Goal: Task Accomplishment & Management: Use online tool/utility

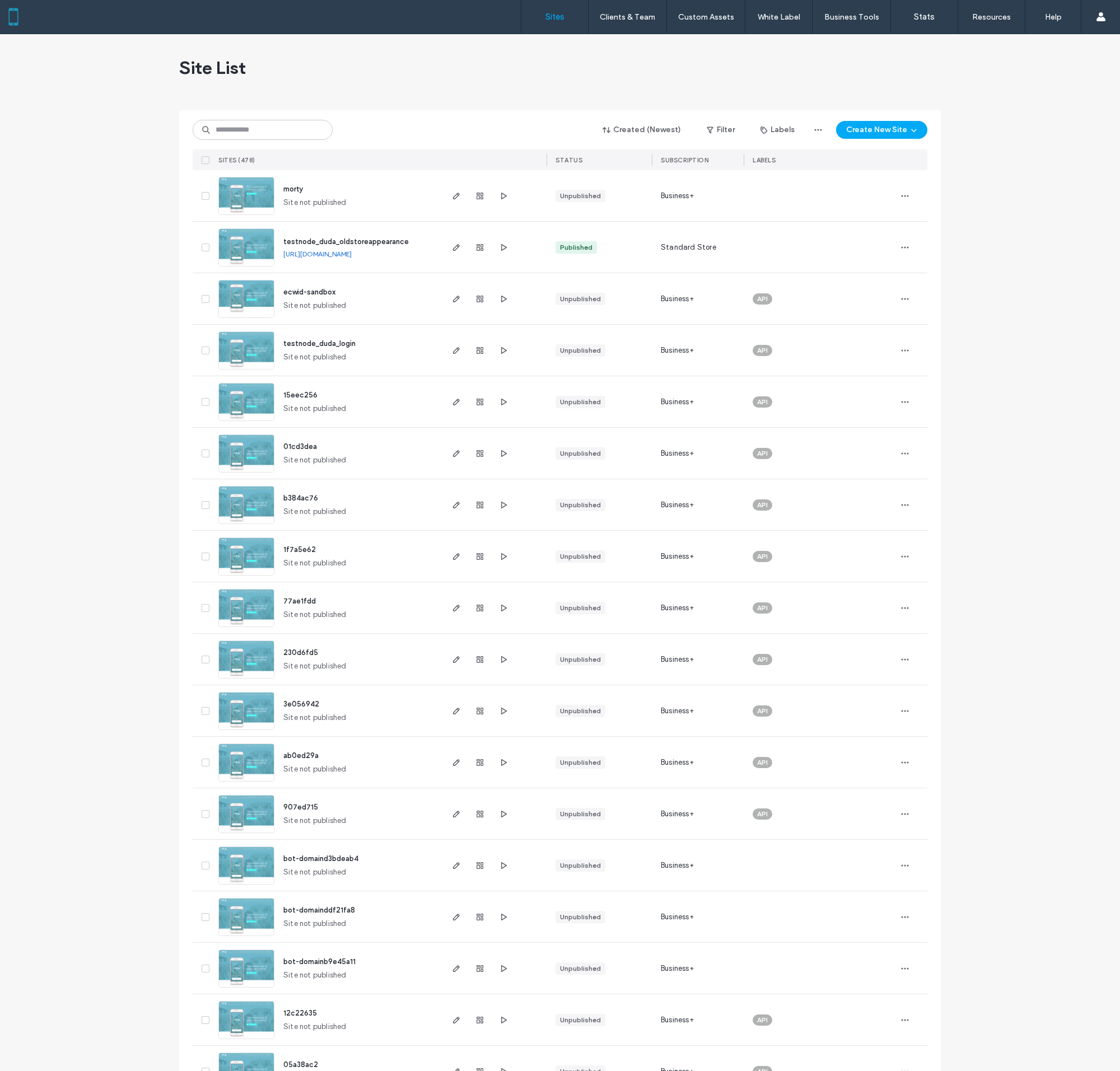
click at [246, 350] on img at bounding box center [246, 370] width 55 height 76
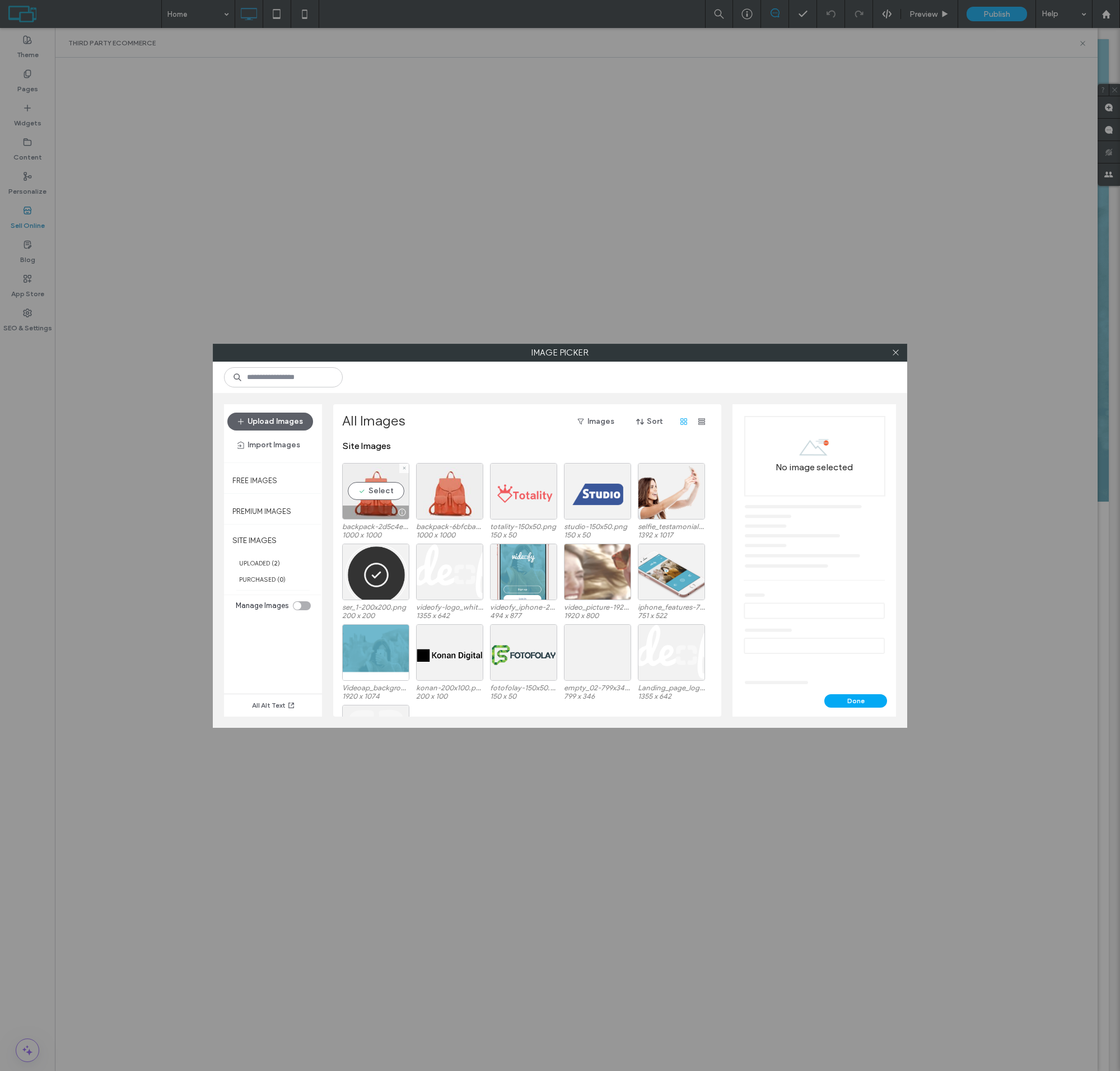
click at [376, 500] on div "Select" at bounding box center [375, 491] width 67 height 57
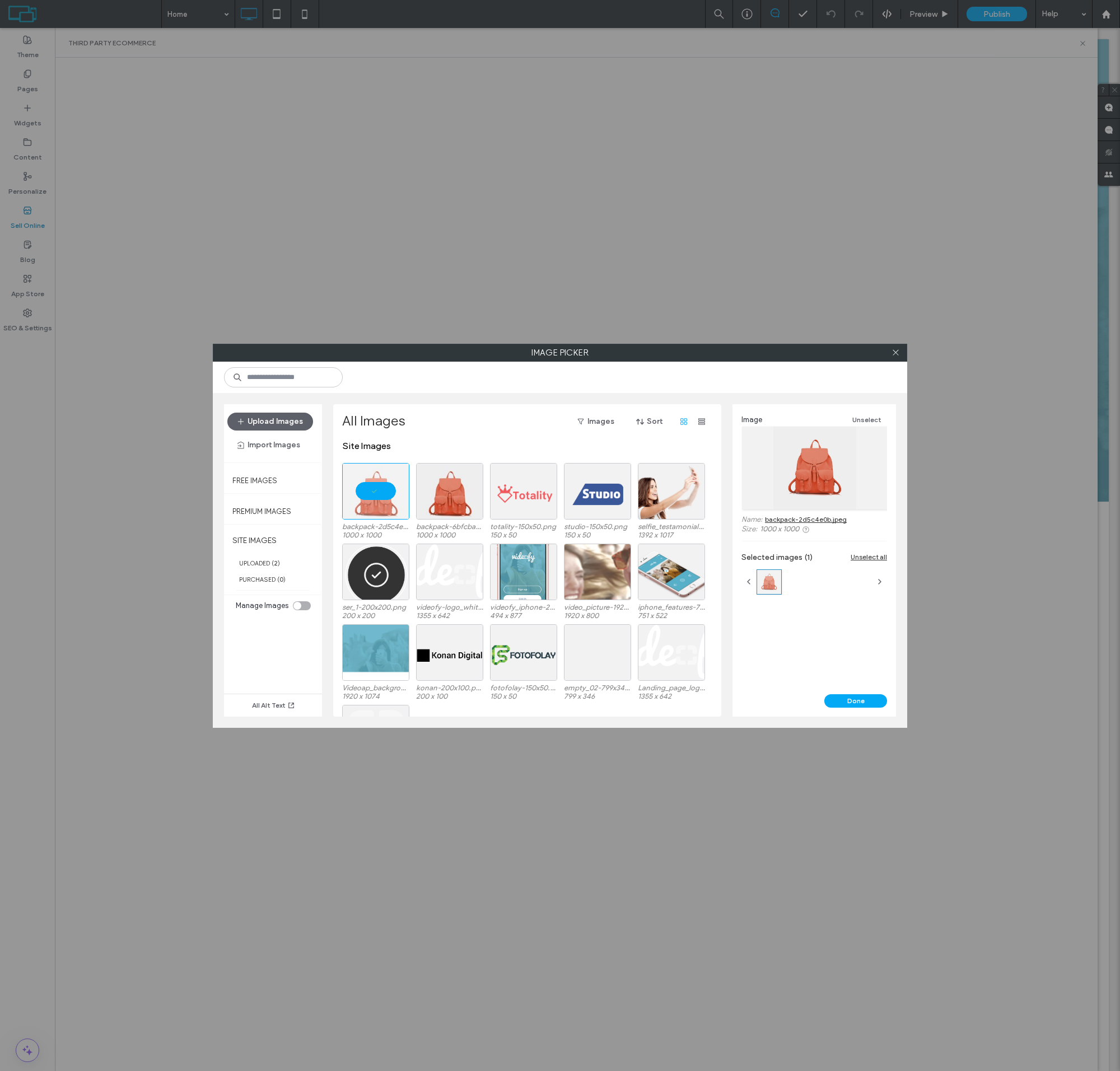
click at [856, 700] on button "Done" at bounding box center [856, 701] width 63 height 14
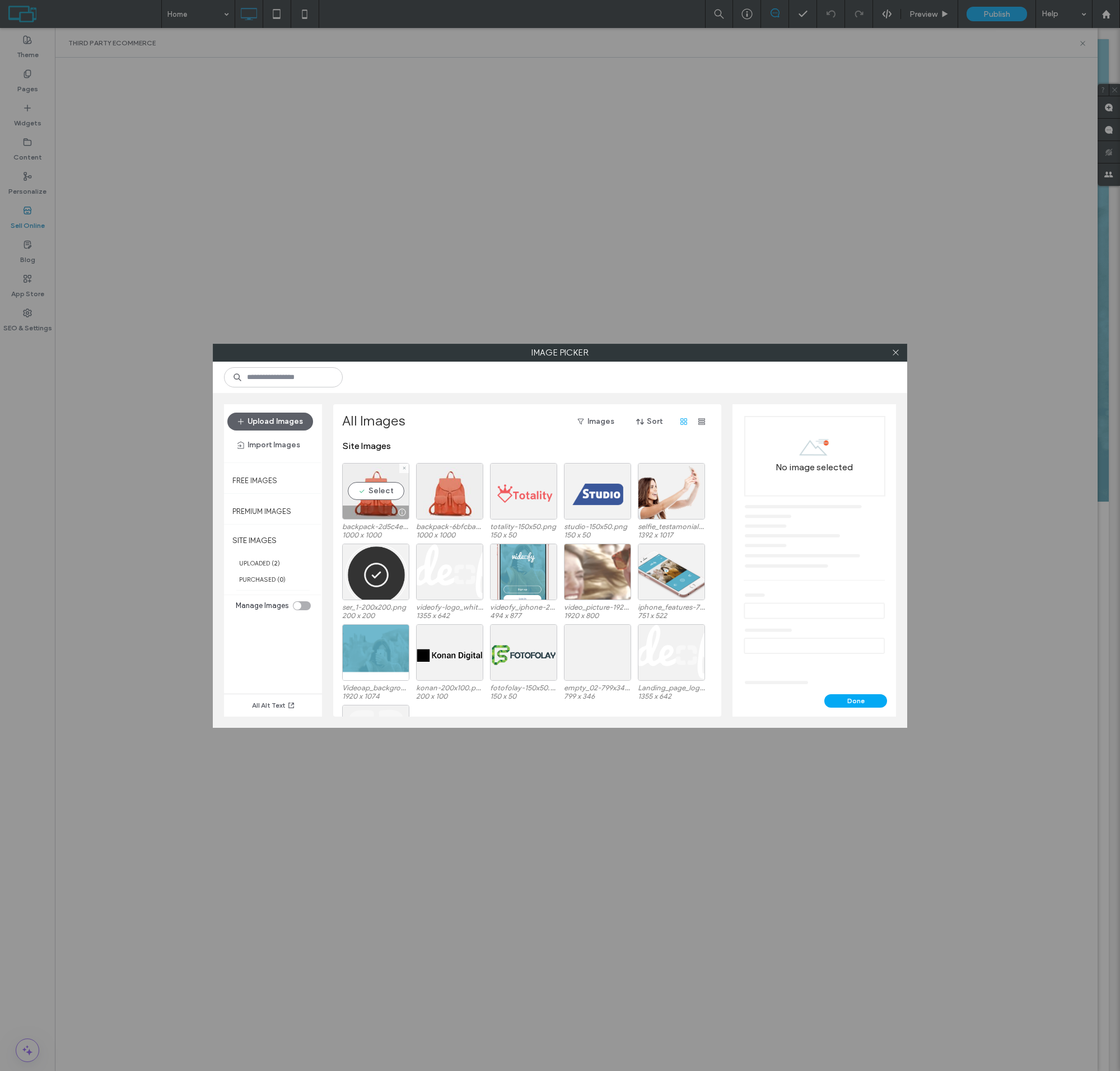
click at [376, 500] on div "Select" at bounding box center [375, 491] width 67 height 57
click at [856, 700] on button "Done" at bounding box center [856, 701] width 63 height 14
click at [376, 500] on div "Select" at bounding box center [375, 491] width 67 height 57
click at [856, 700] on button "Done" at bounding box center [856, 701] width 63 height 14
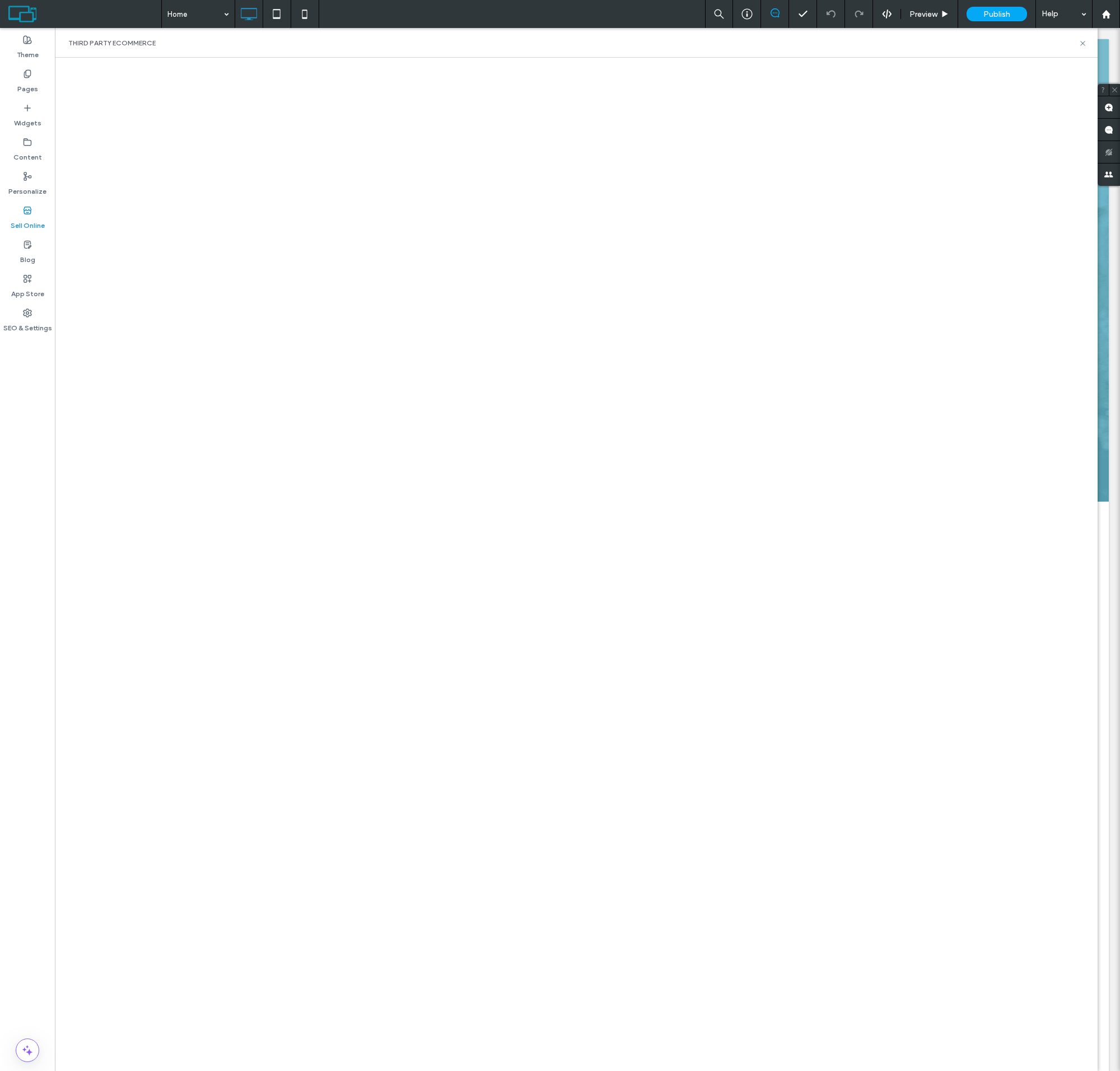
click at [1008, 0] on html ".wqwq-1{fill:#231f20;} .cls-1q, .cls-2q { fill-rule: evenodd; } .cls-2q { fill:…" at bounding box center [560, 535] width 1120 height 1071
